Goal: Task Accomplishment & Management: Complete application form

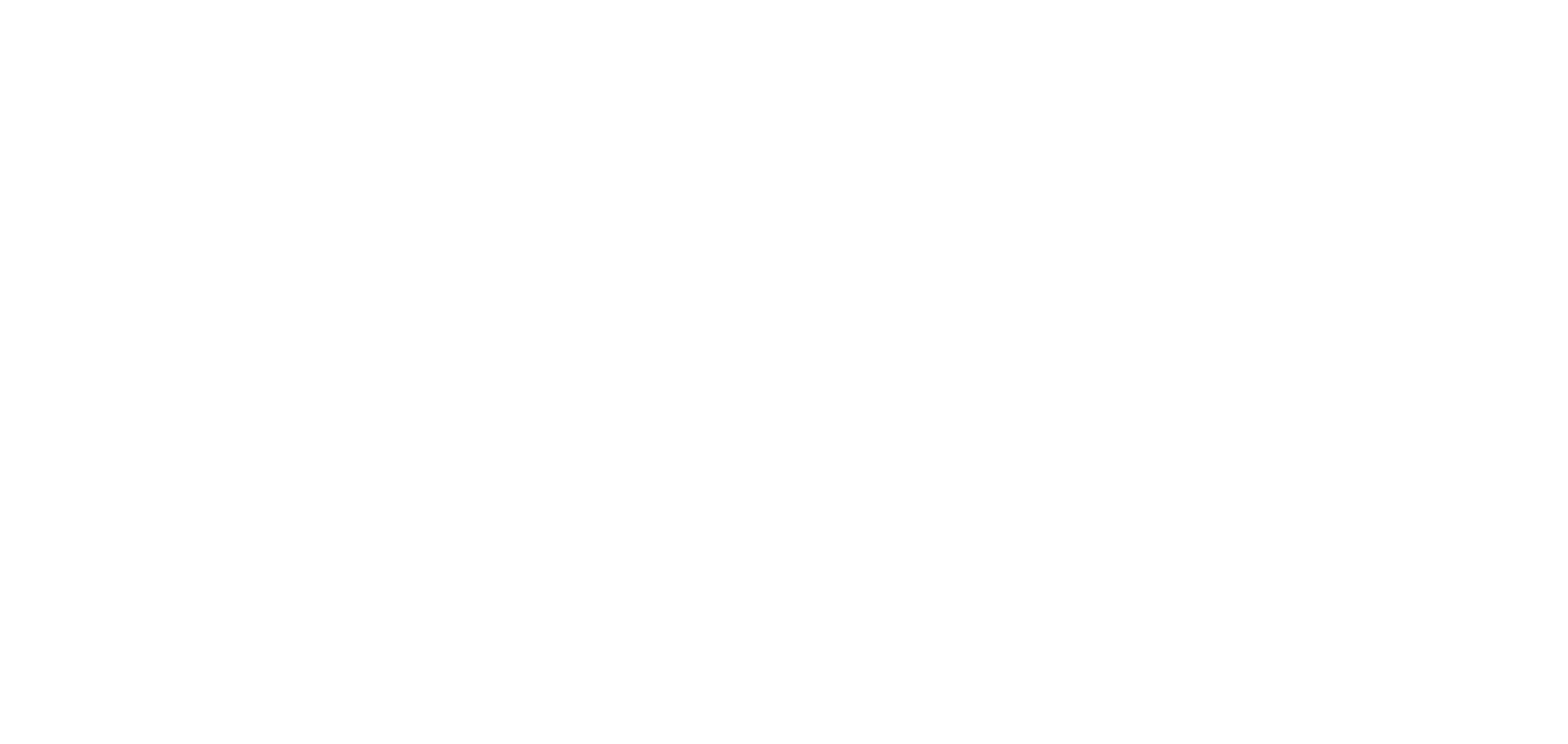
click at [1376, 219] on body at bounding box center [784, 372] width 1568 height 744
click at [1369, 283] on body at bounding box center [784, 372] width 1568 height 744
